Goal: Task Accomplishment & Management: Use online tool/utility

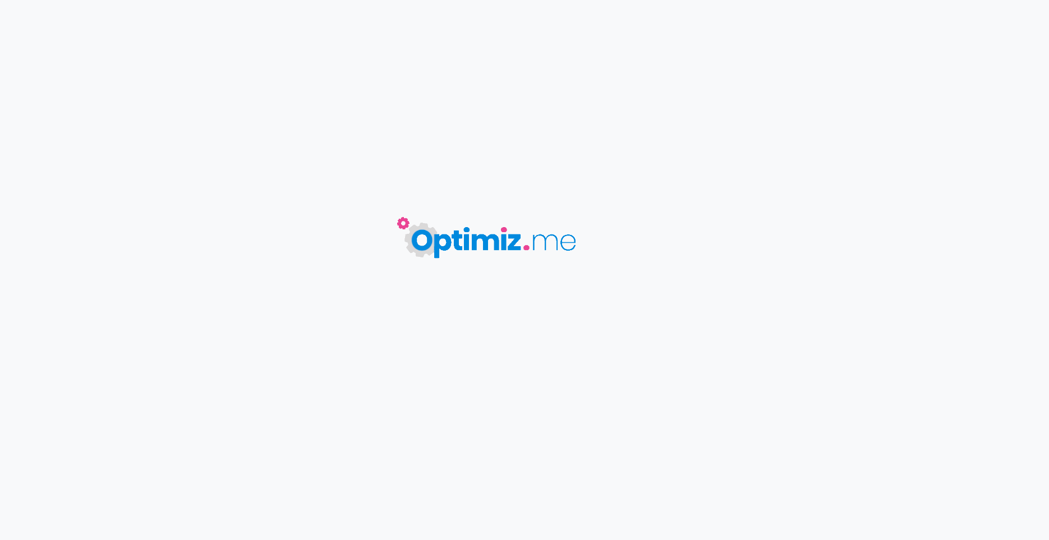
type input "F5 - GRISOT - ARAUCARIA"
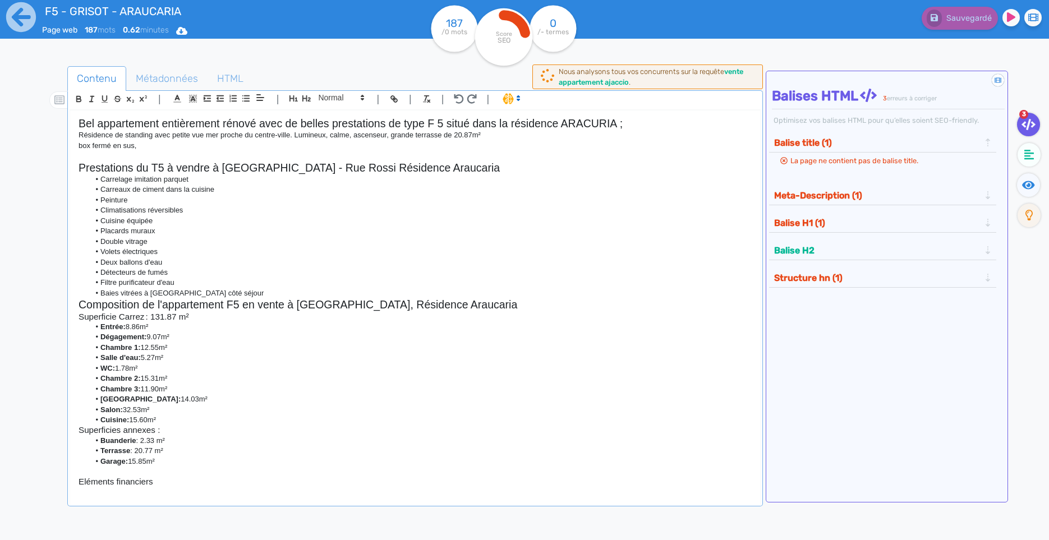
click at [103, 124] on h2 "Bel appartement entièrement rénové avec de belles prestations de type F 5 situé…" at bounding box center [415, 123] width 673 height 13
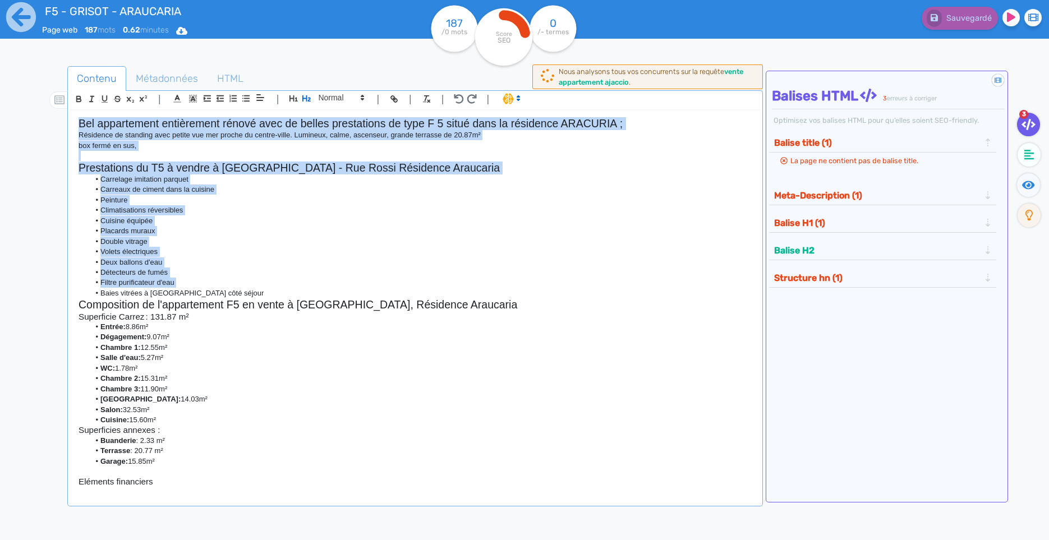
drag, startPoint x: 103, startPoint y: 124, endPoint x: 187, endPoint y: 295, distance: 190.4
click at [187, 295] on div "Bel appartement entièrement rénové avec de belles prestations de type F 5 situé…" at bounding box center [415, 300] width 690 height 378
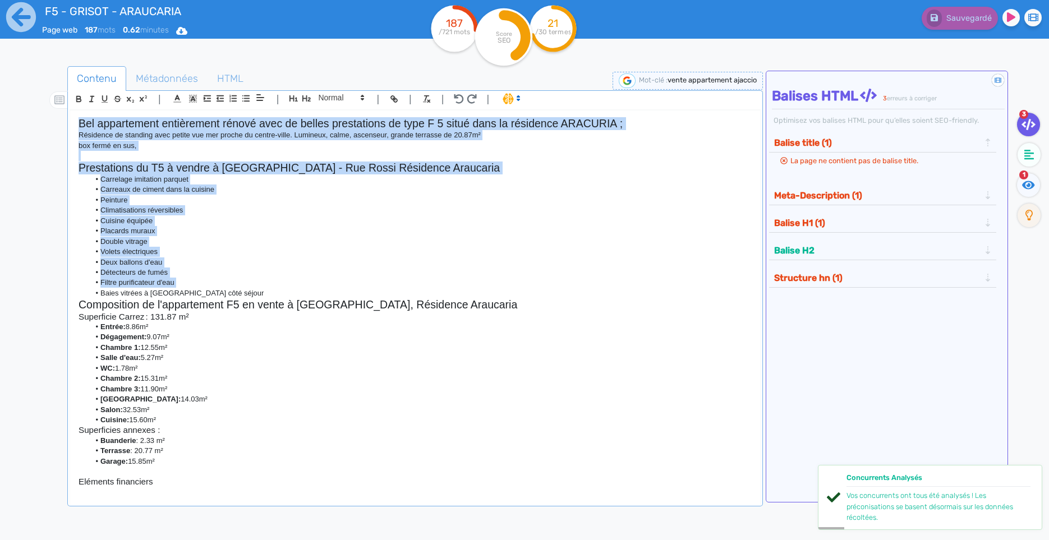
click at [511, 99] on span at bounding box center [511, 98] width 26 height 11
click at [517, 122] on span at bounding box center [523, 121] width 40 height 17
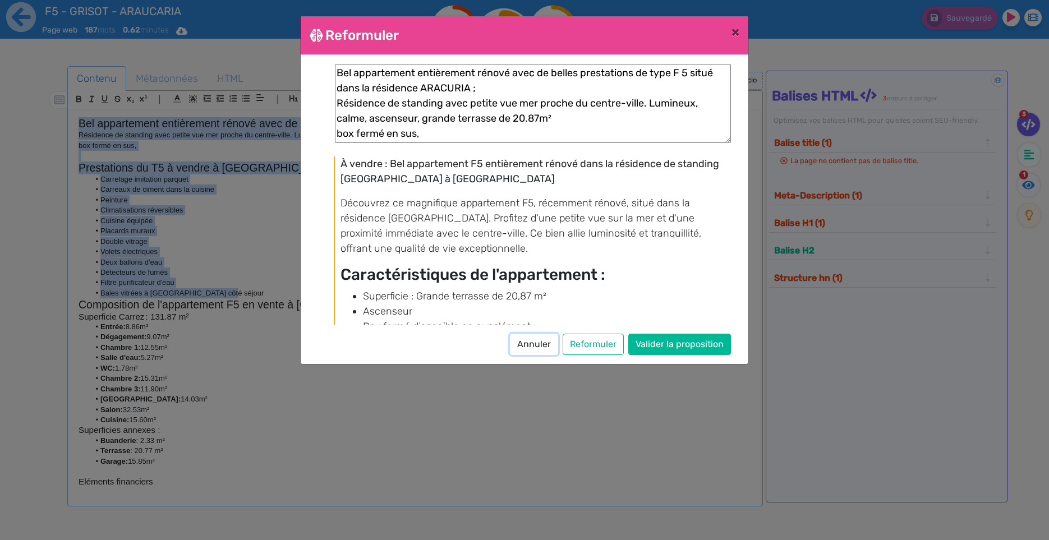
click at [532, 341] on button "Annuler" at bounding box center [534, 344] width 48 height 21
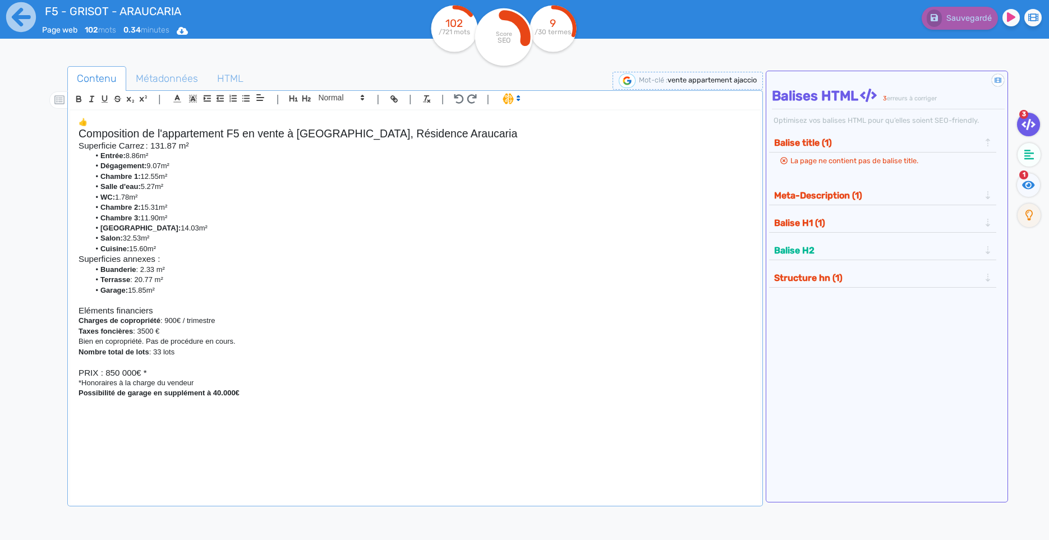
click at [172, 196] on li "WC: 1.78m²" at bounding box center [421, 197] width 663 height 10
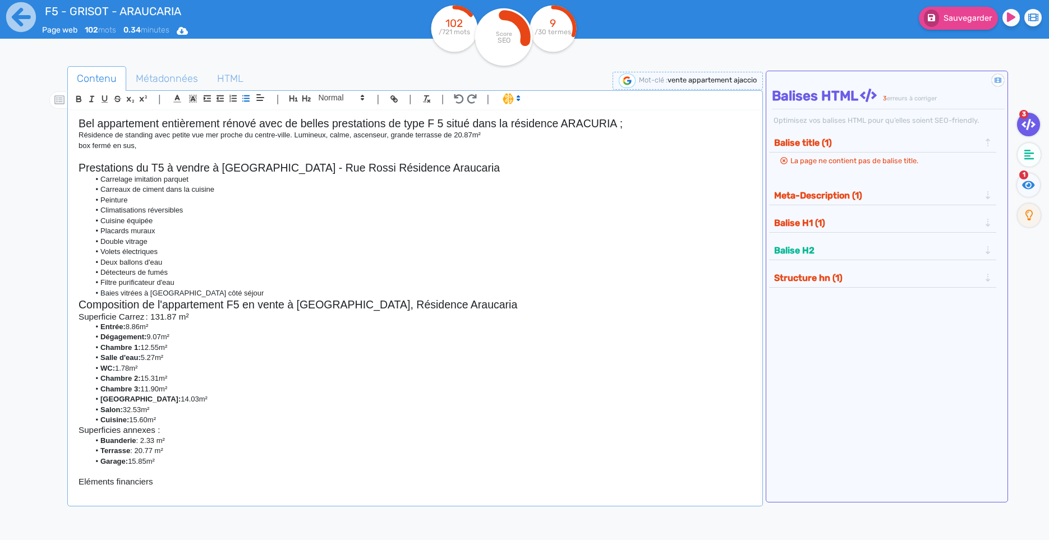
click at [115, 125] on h2 "Bel appartement entièrement rénové avec de belles prestations de type F 5 situé…" at bounding box center [415, 123] width 673 height 13
click at [199, 158] on p at bounding box center [415, 156] width 673 height 10
click at [505, 134] on p "Résidence de standing avec petite vue mer proche du centre-ville. Lumineux, cal…" at bounding box center [415, 135] width 673 height 10
click at [258, 123] on h2 "Bel appartement entièrement rénové avec de belles prestations de type F 5 situé…" at bounding box center [415, 123] width 673 height 13
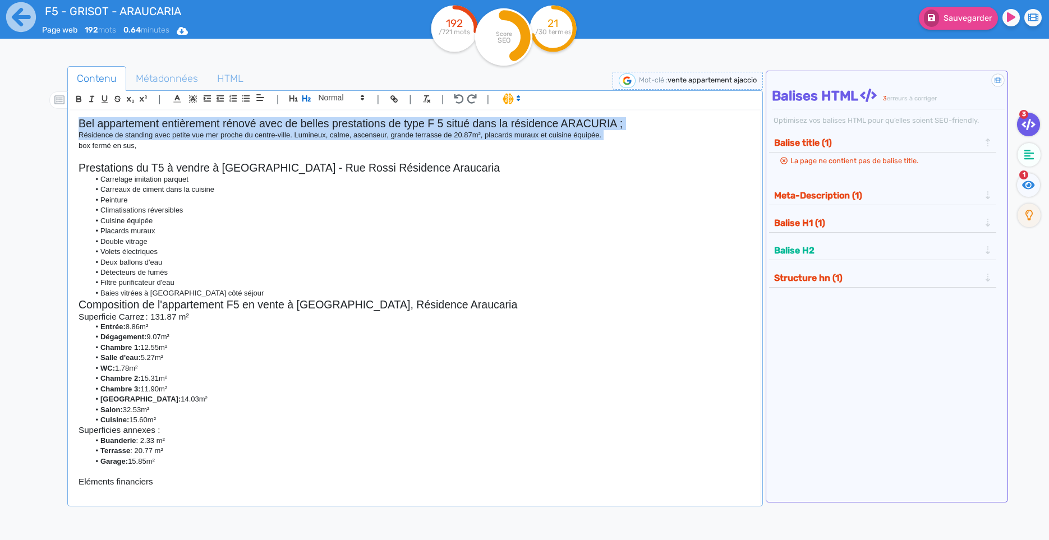
drag, startPoint x: 258, startPoint y: 123, endPoint x: 260, endPoint y: 149, distance: 25.9
click at [260, 149] on div "Bel appartement entièrement rénové avec de belles prestations de type F 5 situé…" at bounding box center [415, 300] width 690 height 378
click at [507, 100] on span at bounding box center [511, 98] width 26 height 11
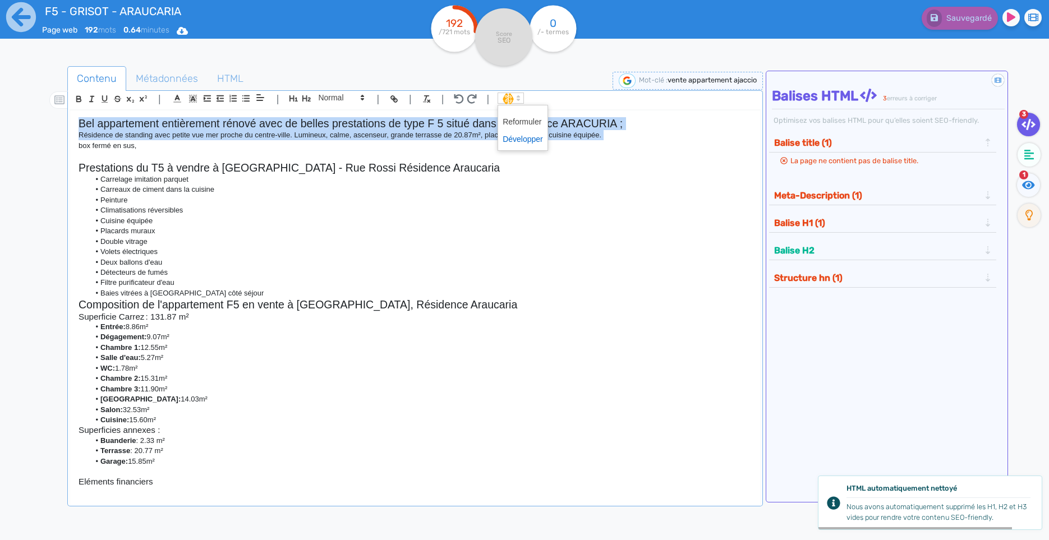
click at [514, 144] on span at bounding box center [523, 139] width 40 height 17
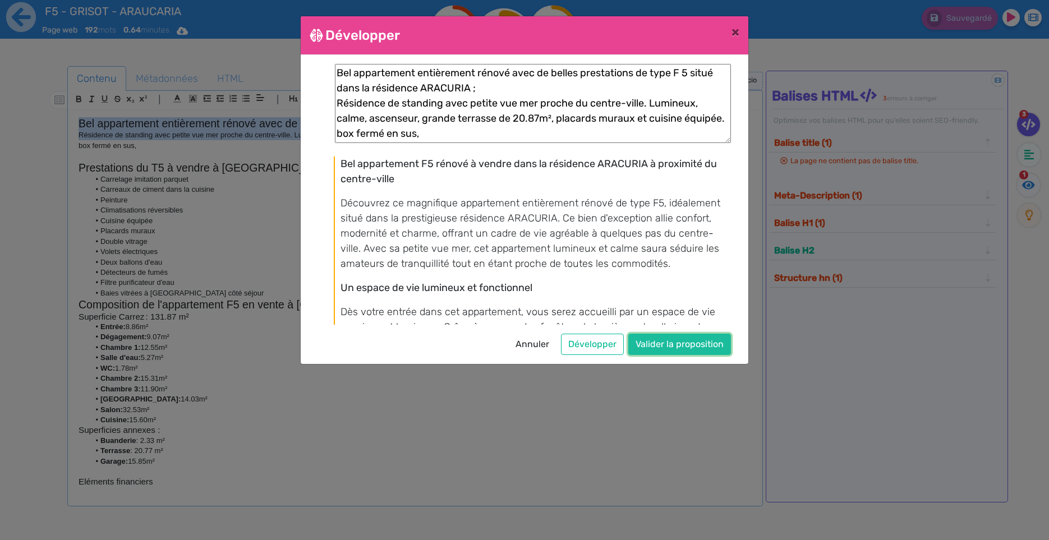
click at [686, 342] on button "Valider la proposition" at bounding box center [679, 344] width 103 height 21
